Goal: Transaction & Acquisition: Purchase product/service

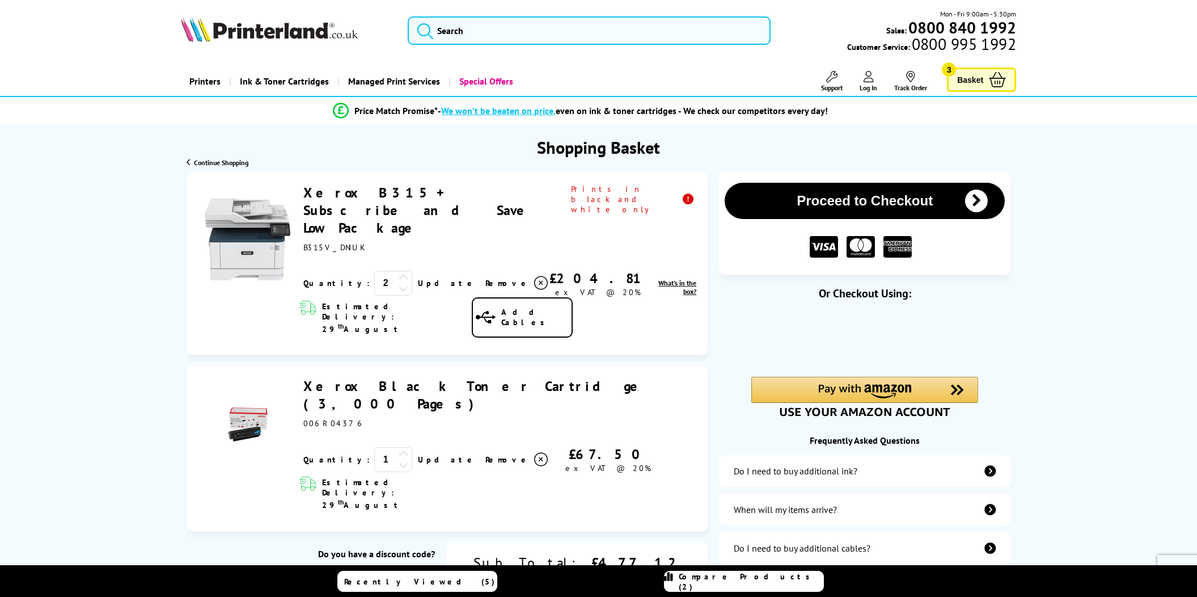
click at [399, 283] on icon at bounding box center [404, 288] width 10 height 10
click at [418, 278] on link "Update" at bounding box center [447, 283] width 58 height 10
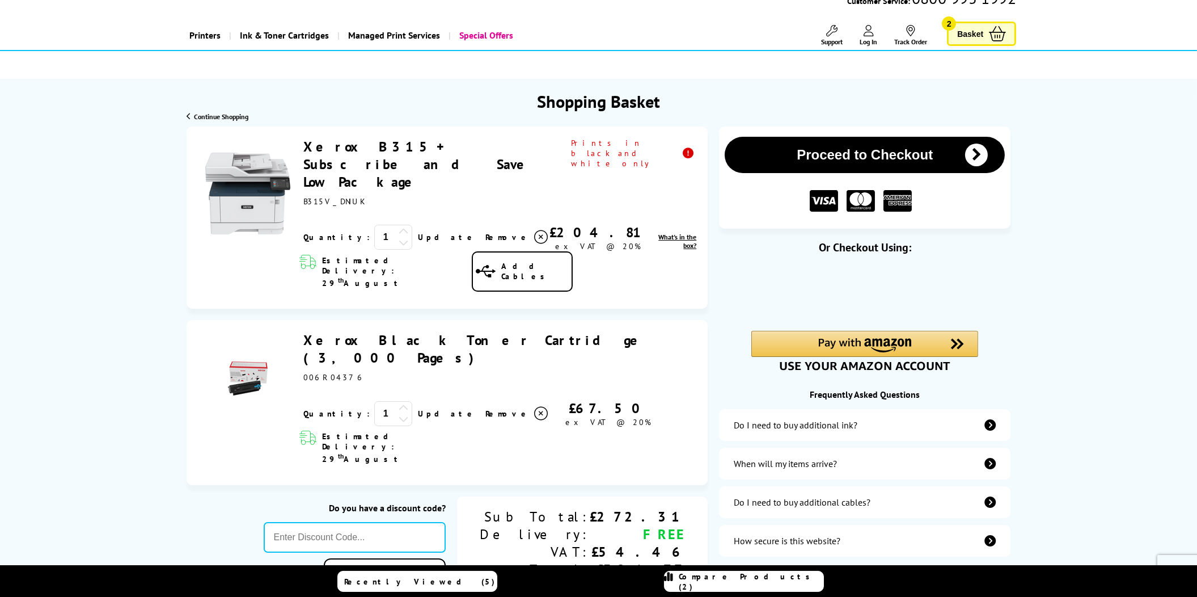
scroll to position [113, 0]
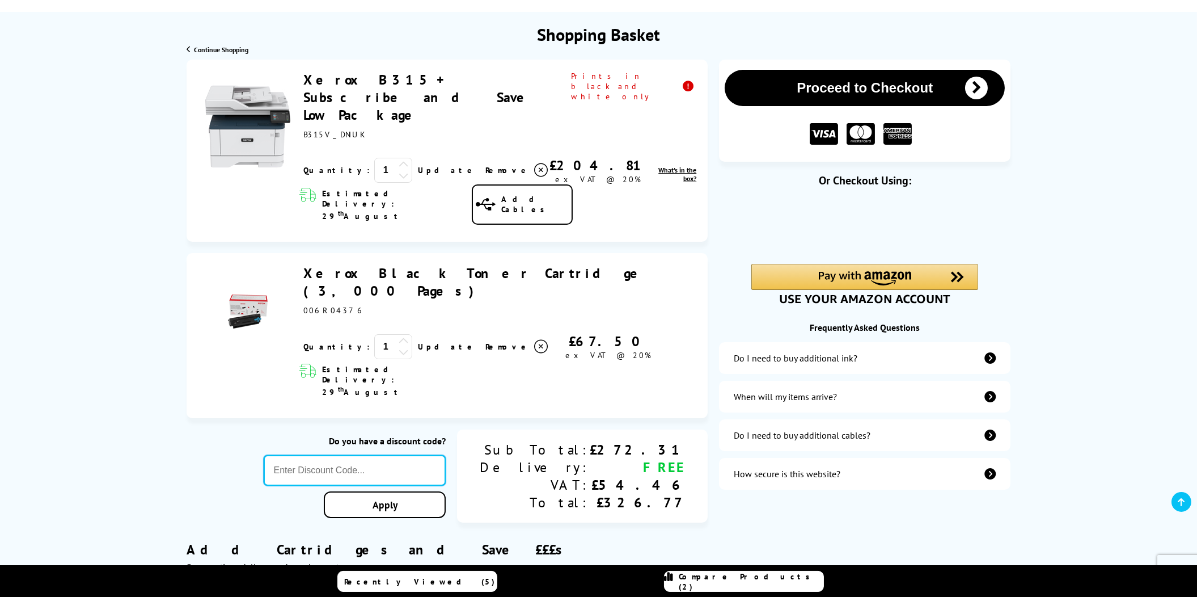
click at [438, 455] on input "text" at bounding box center [355, 470] width 183 height 31
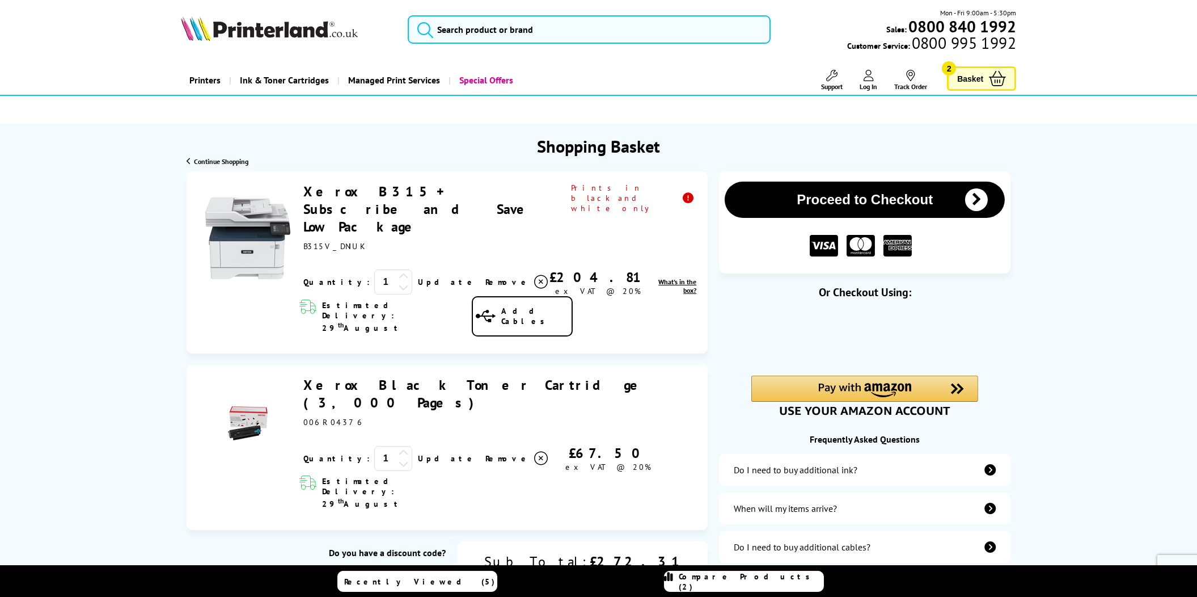
scroll to position [0, 0]
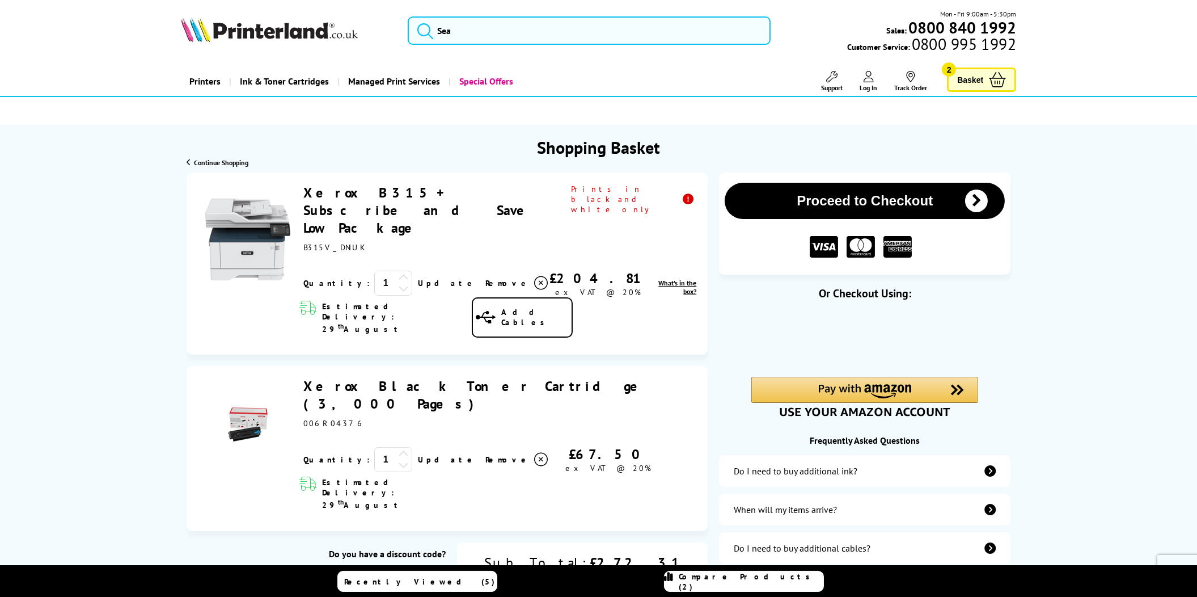
click at [323, 418] on span "006R04376" at bounding box center [334, 423] width 62 height 10
copy span "006R04376"
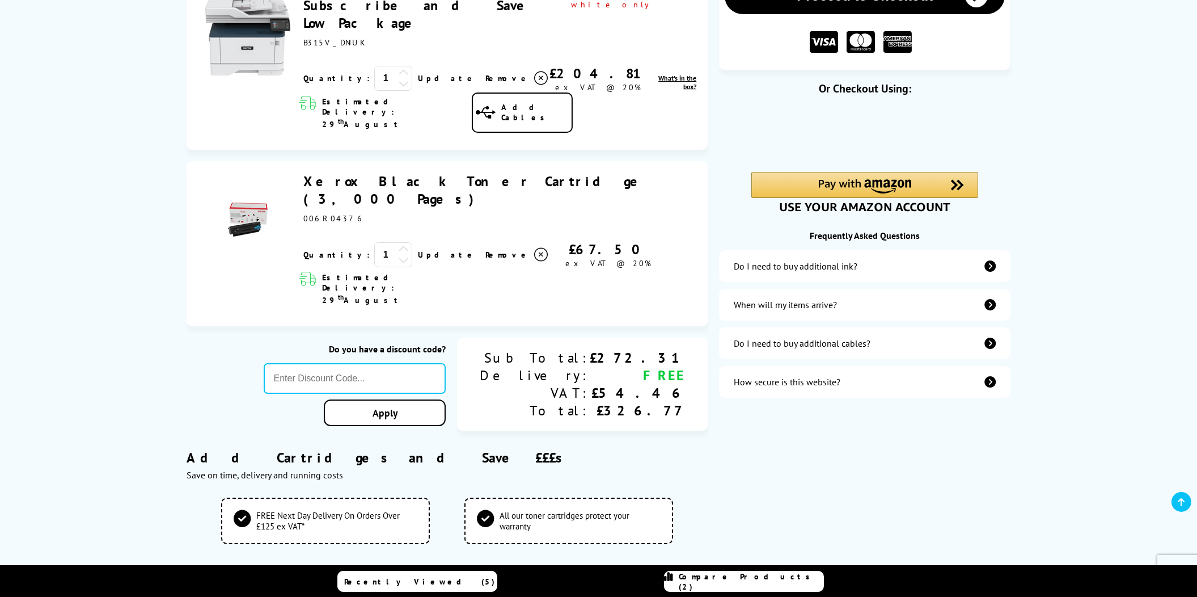
scroll to position [226, 0]
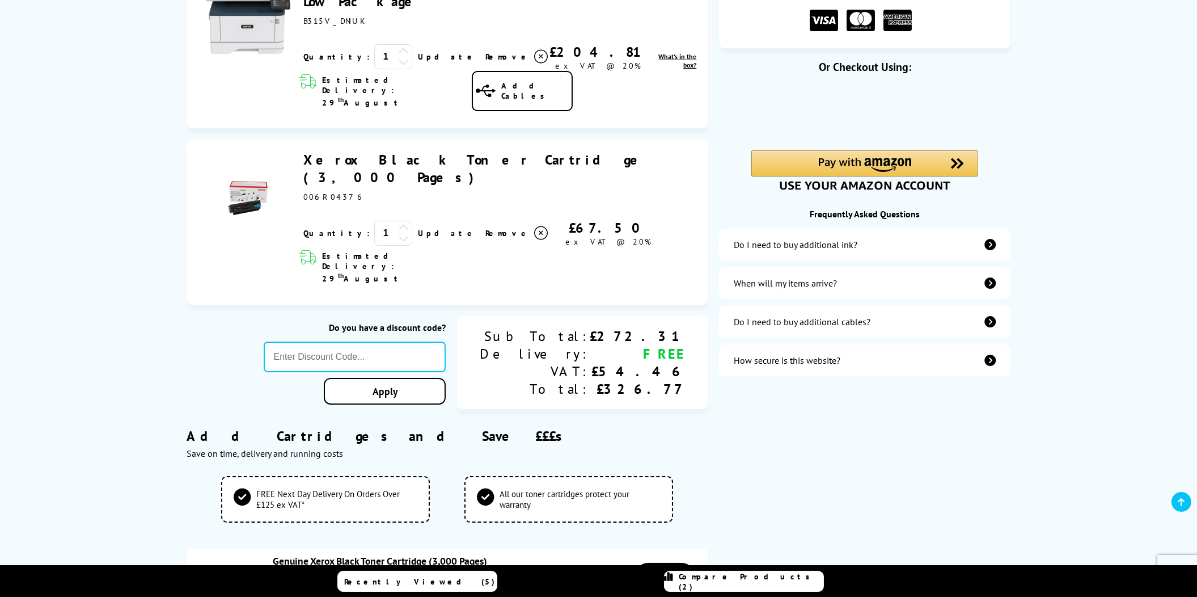
copy span "006R04376"
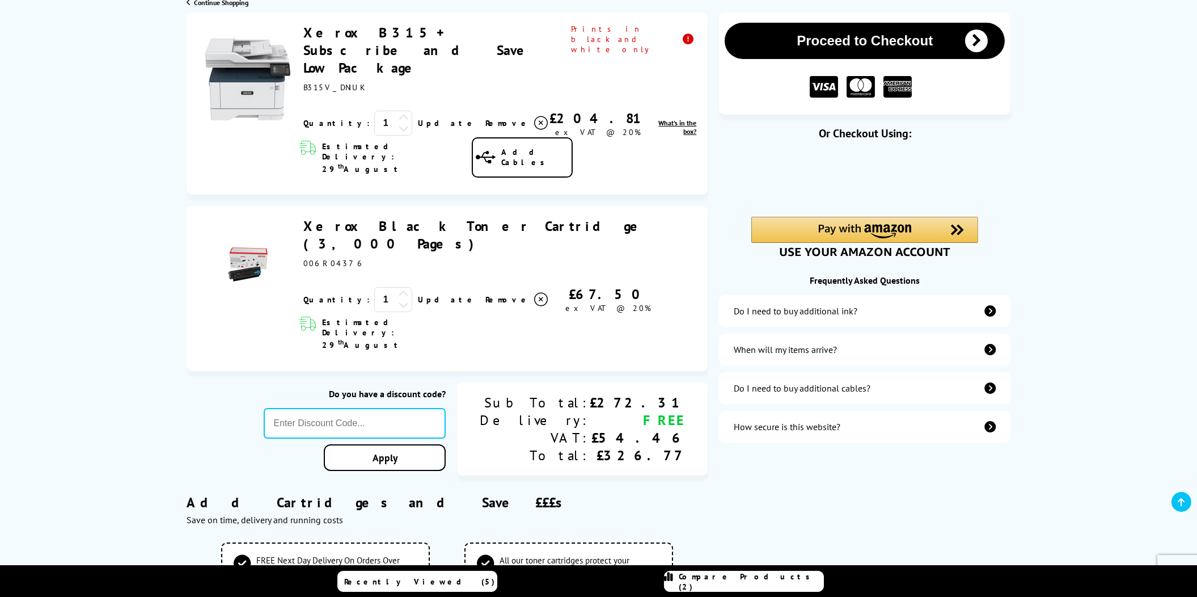
scroll to position [113, 0]
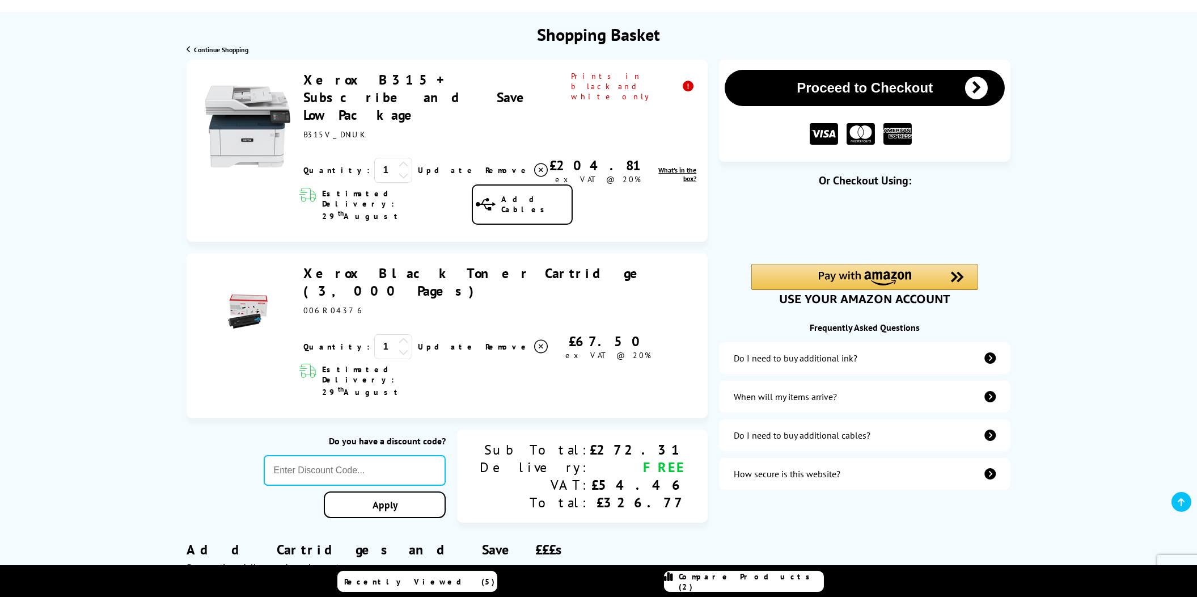
click at [892, 360] on div "Do I need to buy additional ink?" at bounding box center [865, 358] width 292 height 32
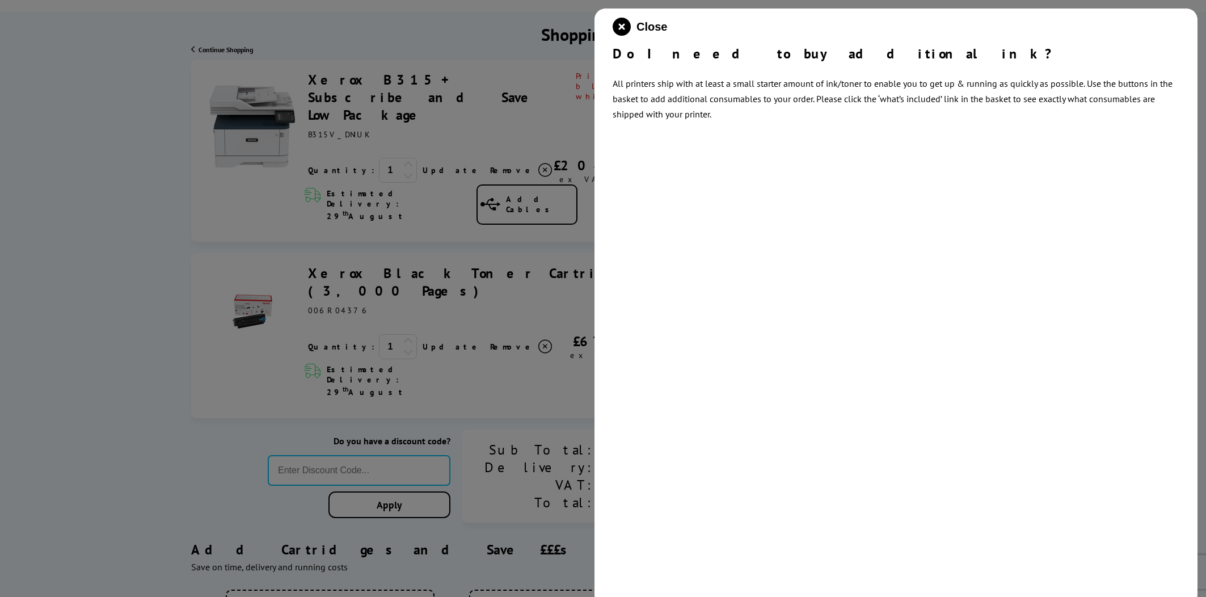
click at [541, 331] on div at bounding box center [603, 298] width 1206 height 597
click at [251, 329] on div at bounding box center [603, 298] width 1206 height 597
click at [491, 103] on div at bounding box center [603, 298] width 1206 height 597
click at [622, 25] on icon "close modal" at bounding box center [621, 27] width 18 height 18
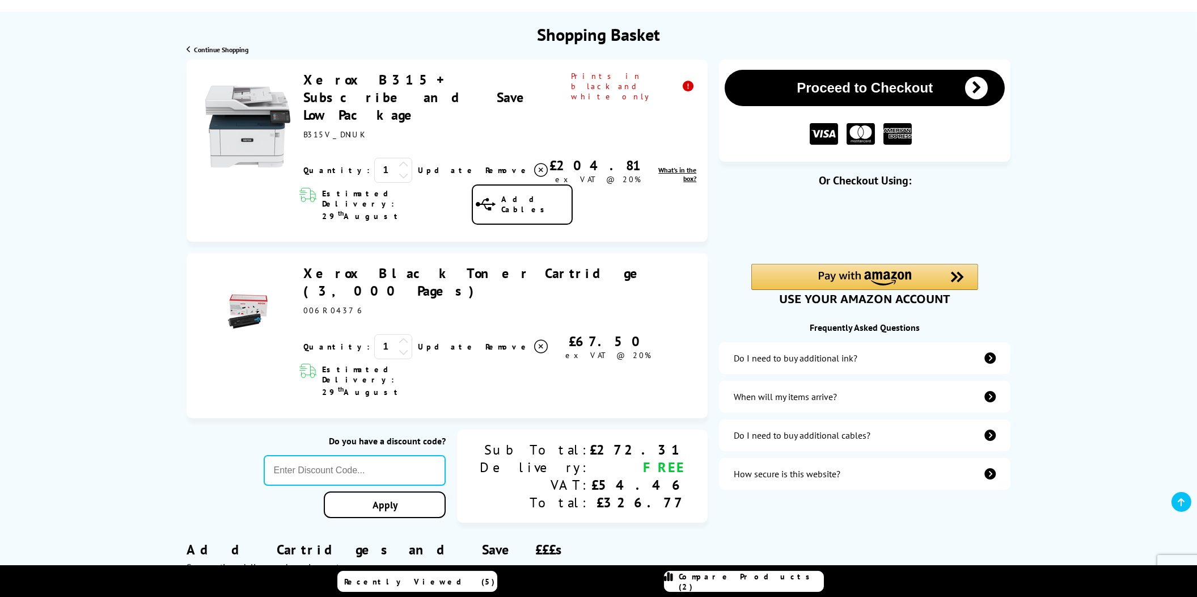
click at [534, 163] on icon at bounding box center [541, 170] width 14 height 14
